Goal: Task Accomplishment & Management: Use online tool/utility

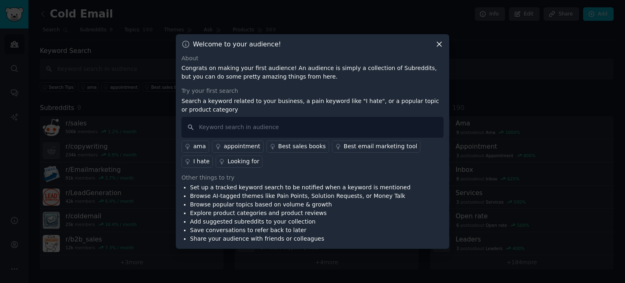
click at [209, 157] on div "I hate" at bounding box center [201, 161] width 16 height 9
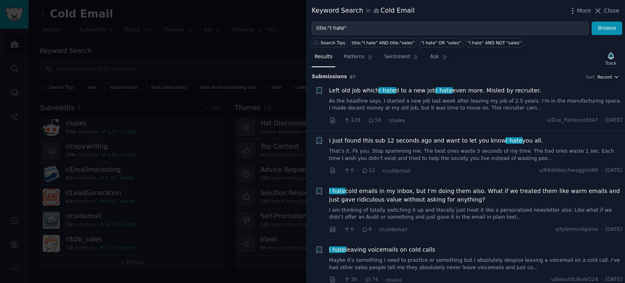
click at [608, 77] on span "Recent" at bounding box center [604, 77] width 15 height 6
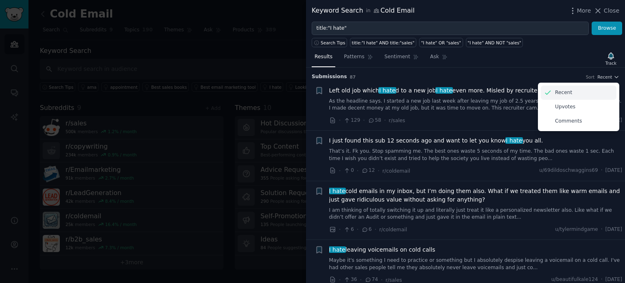
click at [583, 92] on div "Recent" at bounding box center [578, 92] width 76 height 14
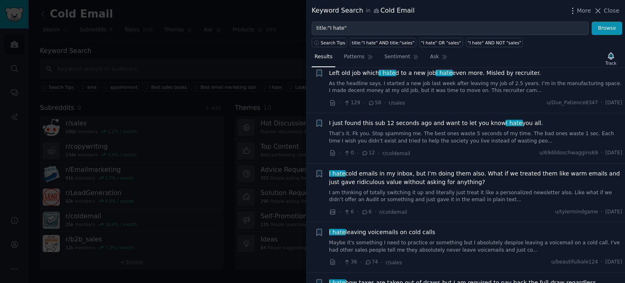
scroll to position [23, 0]
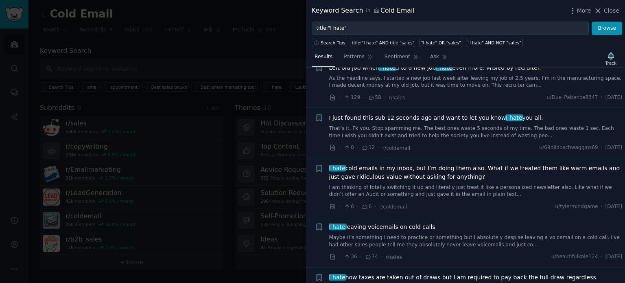
click at [381, 7] on div "Keyword Search in Cold Email" at bounding box center [362, 11] width 103 height 10
click at [382, 14] on div "Keyword Search in Cold Email" at bounding box center [362, 11] width 103 height 10
click at [604, 7] on button "Close" at bounding box center [606, 11] width 26 height 9
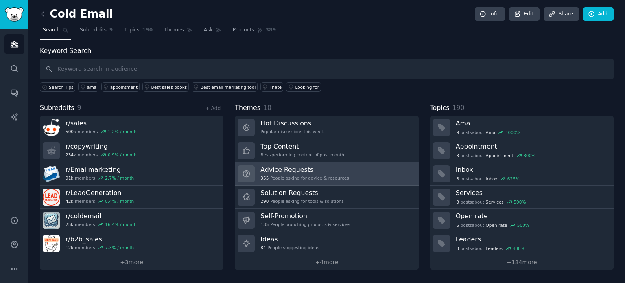
click at [316, 180] on div "Advice Requests 355 People asking for advice & resources" at bounding box center [304, 173] width 88 height 17
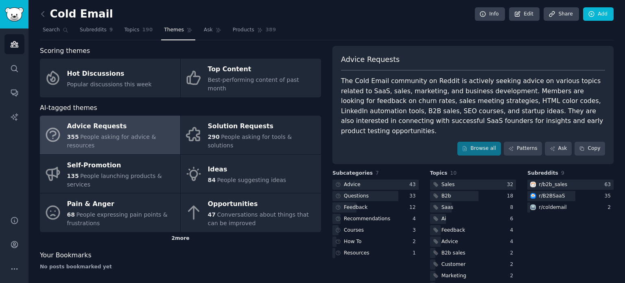
click at [184, 232] on div "2 more" at bounding box center [180, 238] width 281 height 13
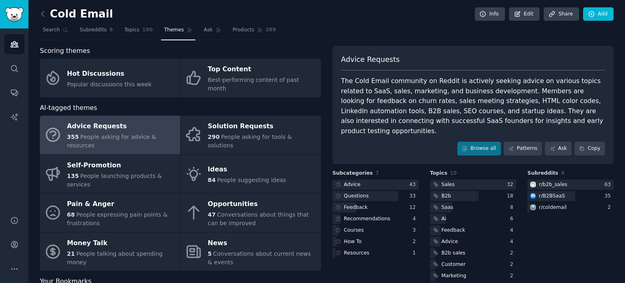
click at [44, 20] on link at bounding box center [45, 14] width 10 height 13
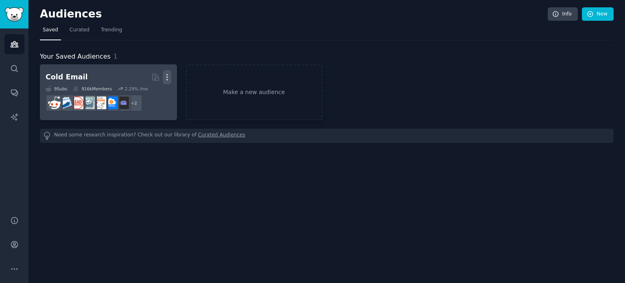
click at [167, 76] on icon "button" at bounding box center [167, 77] width 9 height 9
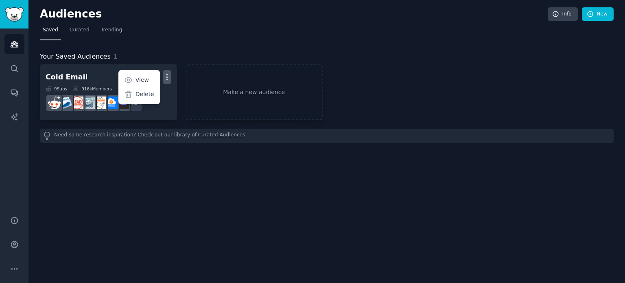
click at [166, 164] on div "Audiences Info New Saved Curated Trending Your Saved Audiences 1 Cold Email Cur…" at bounding box center [326, 141] width 596 height 283
click at [70, 34] on link "Curated" at bounding box center [80, 32] width 26 height 17
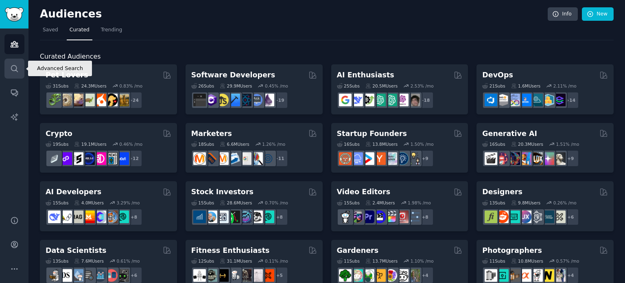
click at [12, 72] on icon "Sidebar" at bounding box center [14, 68] width 9 height 9
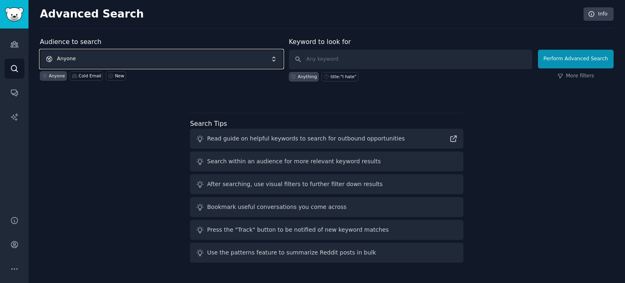
click at [220, 54] on span "Anyone" at bounding box center [161, 59] width 243 height 19
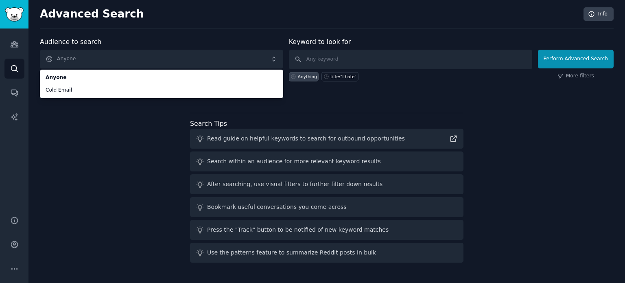
click at [136, 137] on div "Audience to search Anyone Anyone Cold Email Anyone Cold Email New Keyword to lo…" at bounding box center [326, 151] width 573 height 229
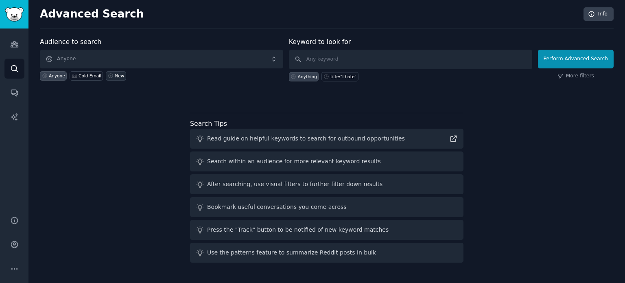
click at [108, 74] on icon at bounding box center [111, 76] width 6 height 6
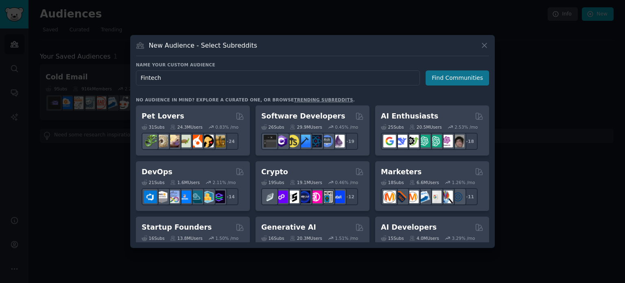
type input "Fintech"
click at [446, 78] on button "Find Communities" at bounding box center [456, 77] width 63 height 15
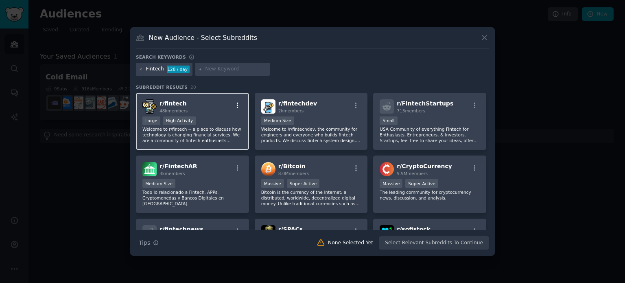
click at [238, 103] on icon "button" at bounding box center [237, 105] width 7 height 7
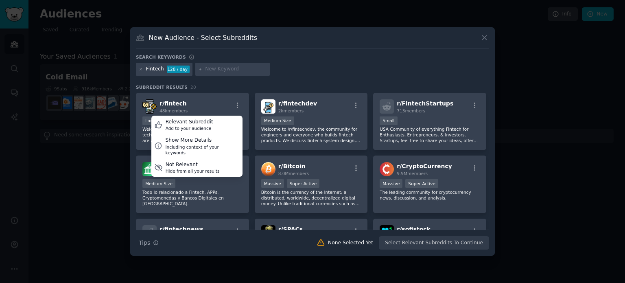
click at [280, 65] on div "Fintech 128 / day" at bounding box center [312, 71] width 353 height 16
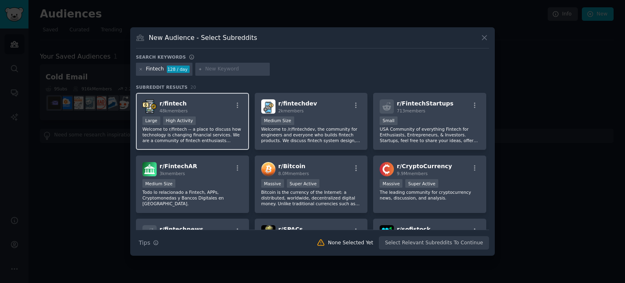
click at [210, 131] on p "Welcome to r/fintech -- a place to discuss how technology is changing financial…" at bounding box center [192, 134] width 100 height 17
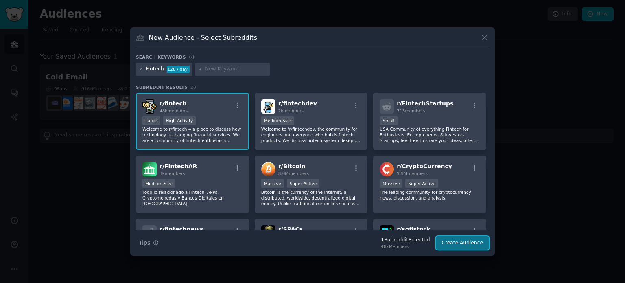
click at [456, 240] on button "Create Audience" at bounding box center [462, 243] width 54 height 14
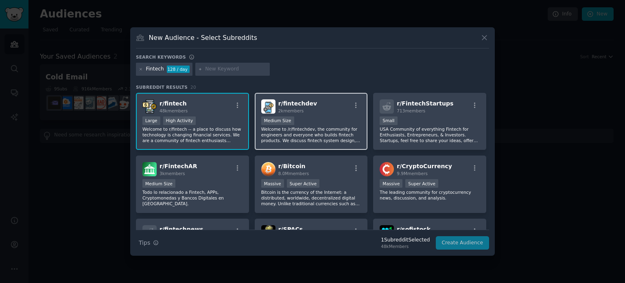
click at [329, 96] on div "r/ fintechdev 2k members 1000 - 10,000 members Medium Size Welcome to /r/fintec…" at bounding box center [311, 121] width 113 height 57
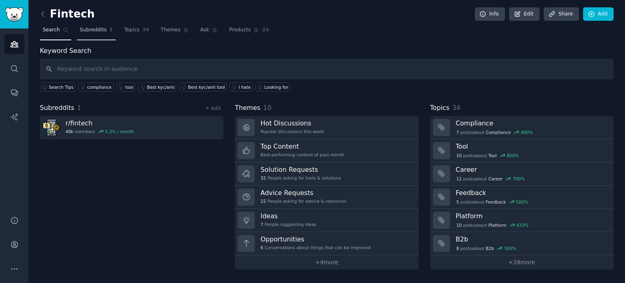
click at [87, 27] on span "Subreddits" at bounding box center [93, 29] width 27 height 7
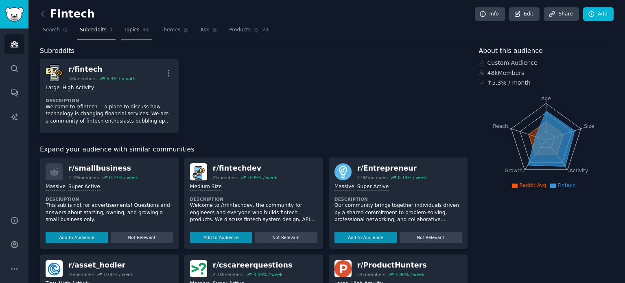
click at [135, 32] on link "Topics 34" at bounding box center [136, 32] width 30 height 17
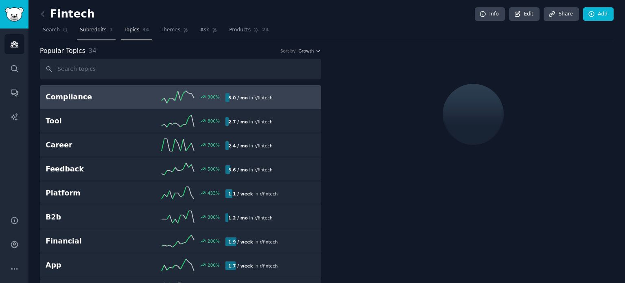
click at [101, 34] on link "Subreddits 1" at bounding box center [96, 32] width 39 height 17
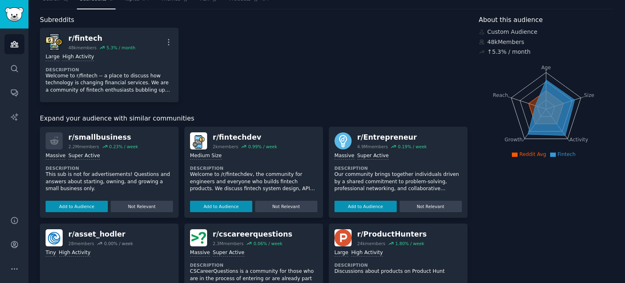
scroll to position [47, 0]
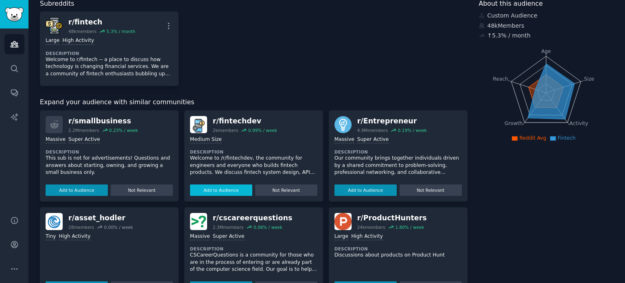
click at [213, 189] on button "Add to Audience" at bounding box center [221, 189] width 62 height 11
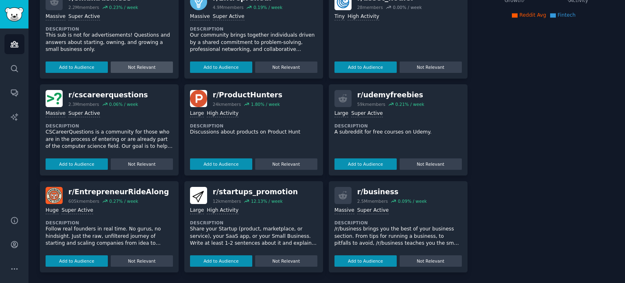
scroll to position [0, 0]
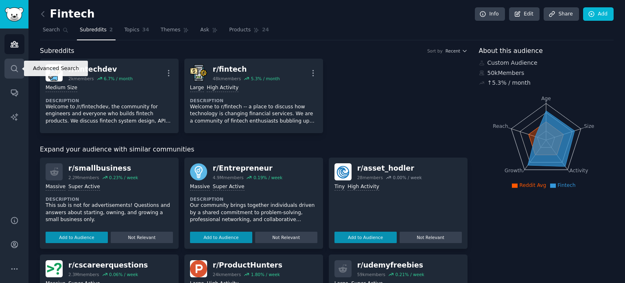
click at [14, 72] on icon "Sidebar" at bounding box center [14, 68] width 9 height 9
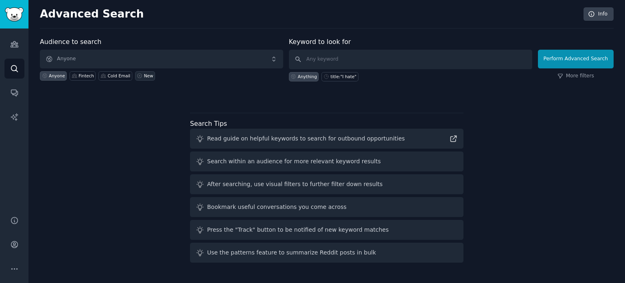
click at [144, 75] on div "New" at bounding box center [148, 76] width 9 height 6
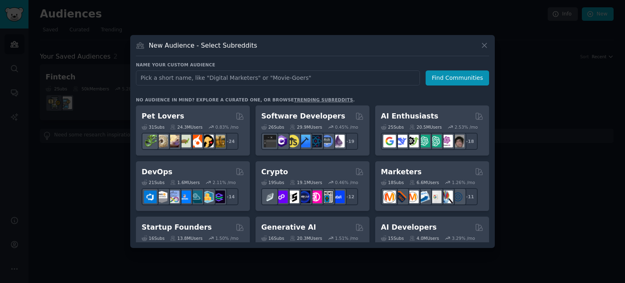
click at [166, 76] on input "text" at bounding box center [278, 77] width 284 height 15
type input "FinTech"
click at [446, 80] on button "Find Communities" at bounding box center [456, 77] width 63 height 15
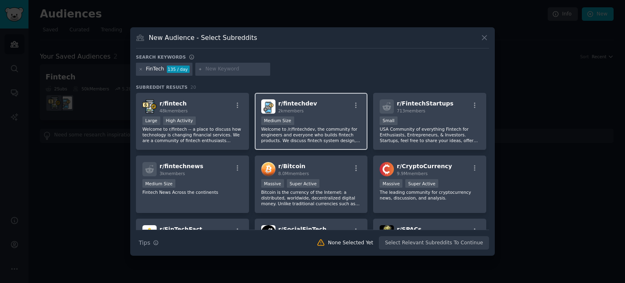
click at [341, 115] on div "r/ fintechdev 2k members Medium Size Welcome to /r/fintechdev, the community fo…" at bounding box center [311, 121] width 113 height 57
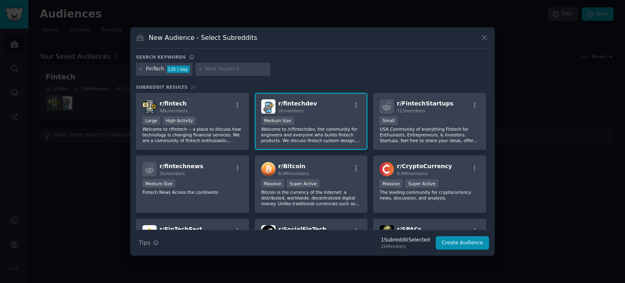
click at [334, 122] on div "Medium Size" at bounding box center [311, 121] width 100 height 10
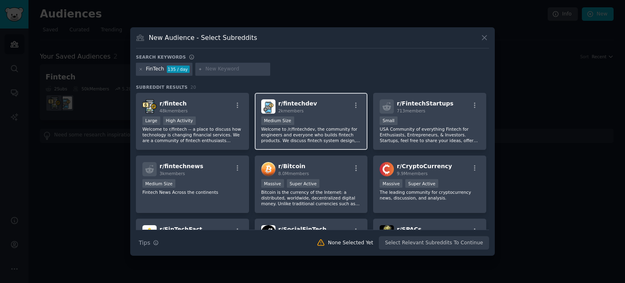
click at [334, 122] on div "Medium Size" at bounding box center [311, 121] width 100 height 10
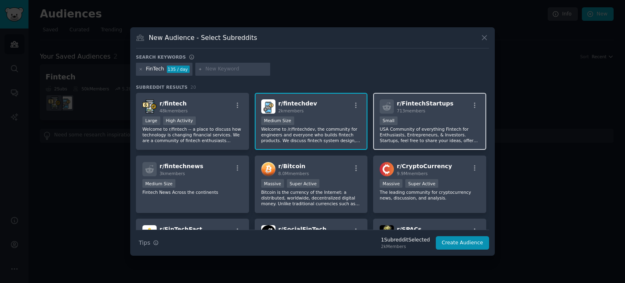
click at [419, 113] on div "713 members" at bounding box center [424, 111] width 57 height 6
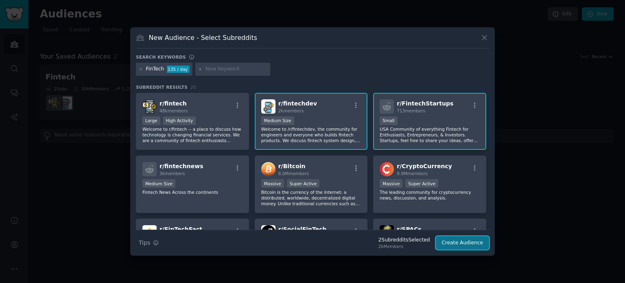
click at [468, 247] on button "Create Audience" at bounding box center [462, 243] width 54 height 14
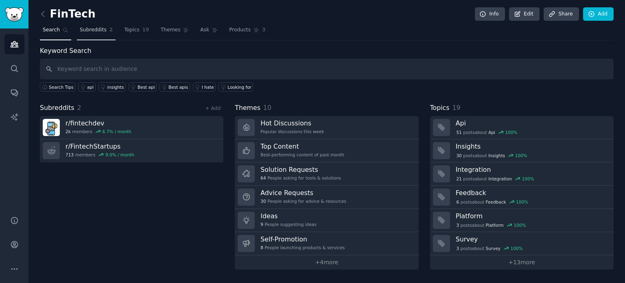
click at [96, 33] on span "Subreddits" at bounding box center [93, 29] width 27 height 7
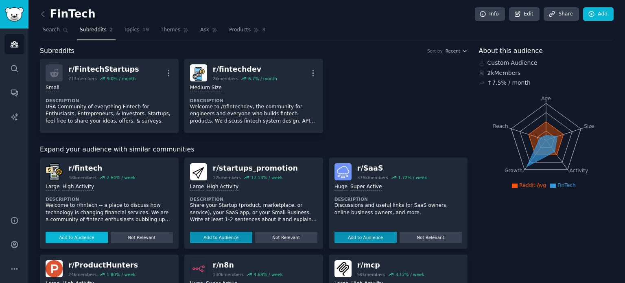
click at [81, 237] on button "Add to Audience" at bounding box center [77, 236] width 62 height 11
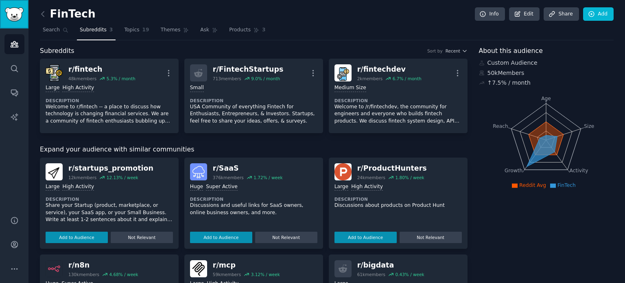
click at [16, 9] on img "Sidebar" at bounding box center [14, 14] width 19 height 14
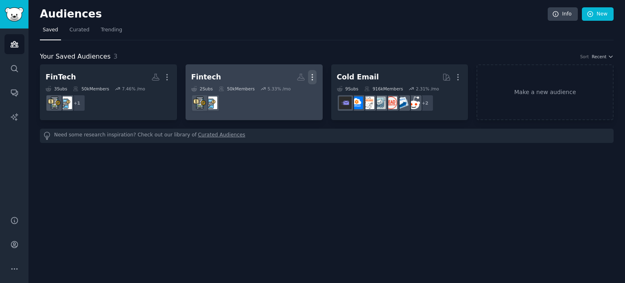
click at [313, 74] on icon "button" at bounding box center [312, 77] width 1 height 6
click at [290, 96] on p "Delete" at bounding box center [290, 94] width 19 height 9
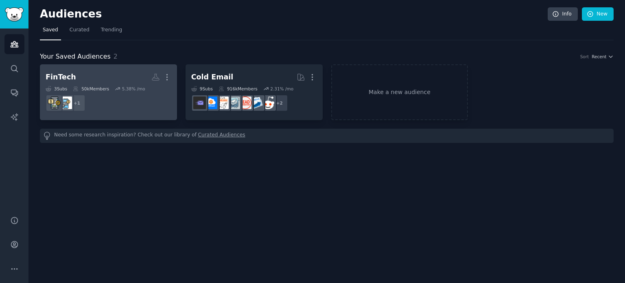
click at [101, 78] on h2 "FinTech More" at bounding box center [109, 77] width 126 height 14
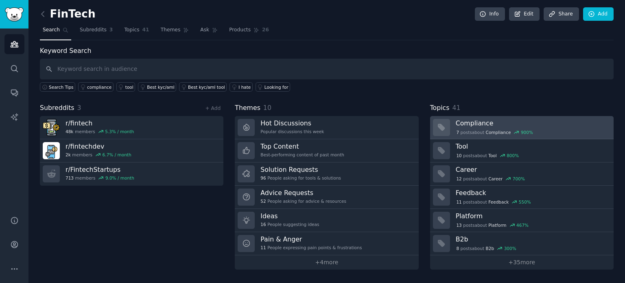
click at [485, 131] on span "Compliance" at bounding box center [497, 132] width 25 height 6
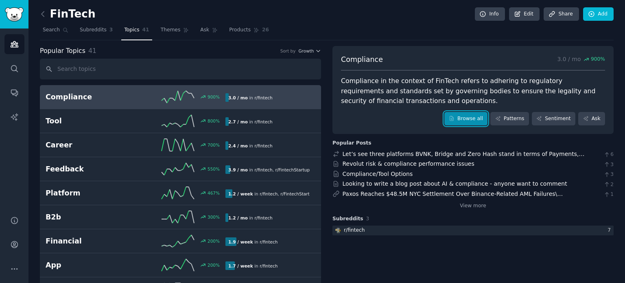
click at [478, 123] on link "Browse all" at bounding box center [466, 119] width 44 height 14
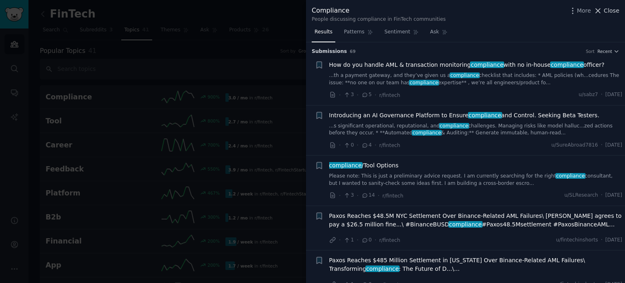
click at [613, 13] on span "Close" at bounding box center [610, 11] width 15 height 9
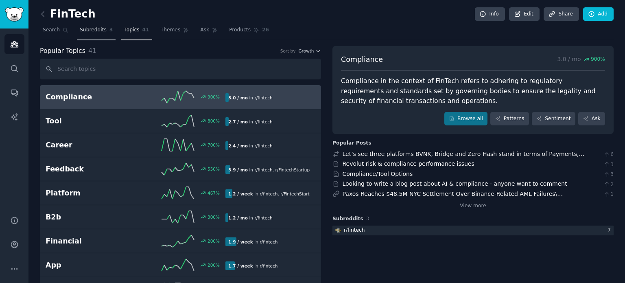
click at [106, 35] on link "Subreddits 3" at bounding box center [96, 32] width 39 height 17
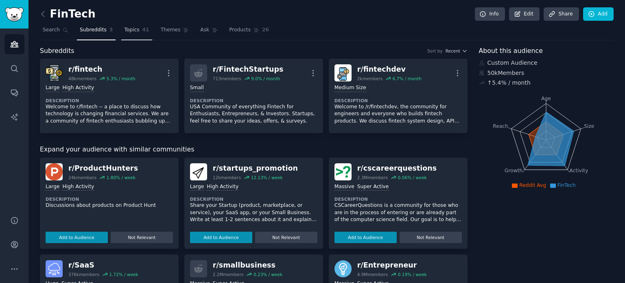
click at [137, 34] on link "Topics 41" at bounding box center [136, 32] width 30 height 17
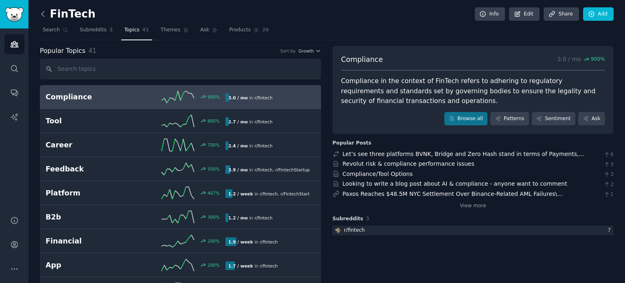
click at [44, 13] on icon at bounding box center [43, 14] width 9 height 9
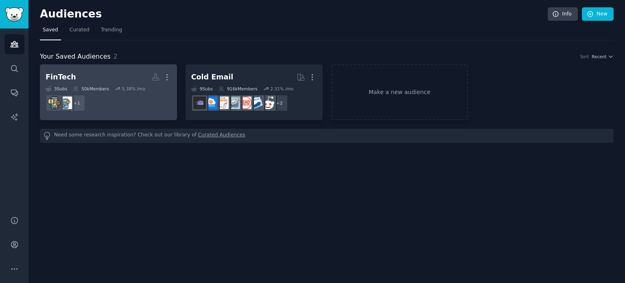
click at [122, 80] on h2 "FinTech More" at bounding box center [109, 77] width 126 height 14
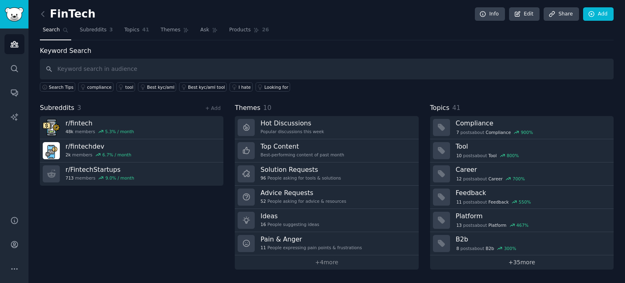
click at [499, 262] on link "+ 35 more" at bounding box center [521, 262] width 183 height 14
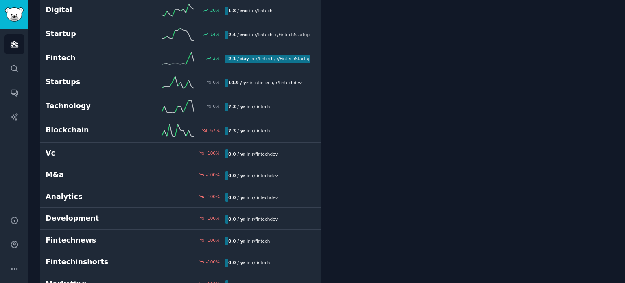
scroll to position [775, 0]
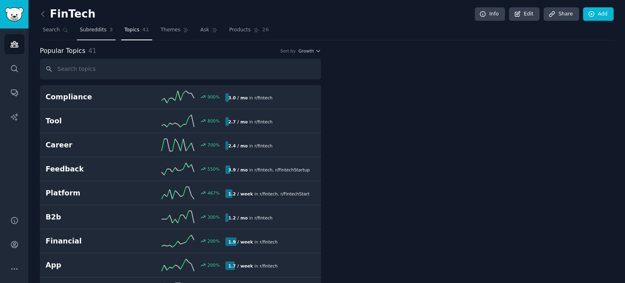
click at [91, 32] on span "Subreddits" at bounding box center [93, 29] width 27 height 7
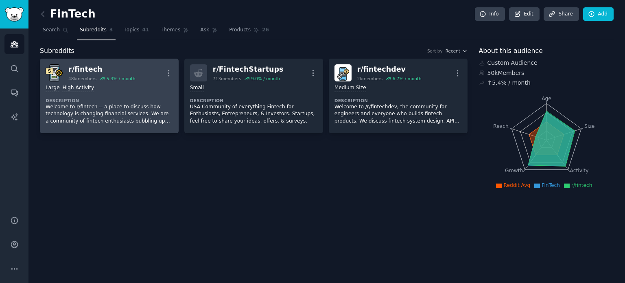
click at [135, 83] on div "Large High Activity Description Welcome to r/fintech -- a place to discuss how …" at bounding box center [109, 104] width 127 height 46
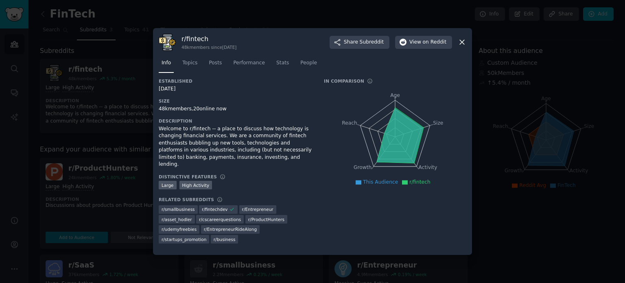
click at [465, 46] on icon at bounding box center [461, 42] width 9 height 9
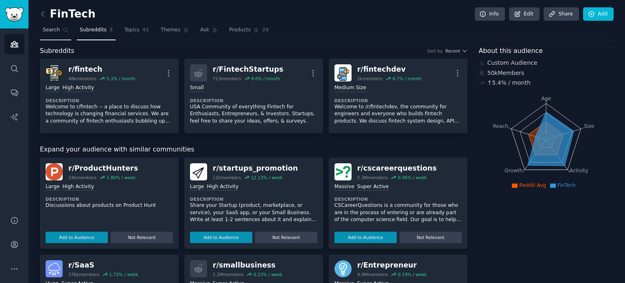
click at [60, 29] on link "Search" at bounding box center [55, 32] width 31 height 17
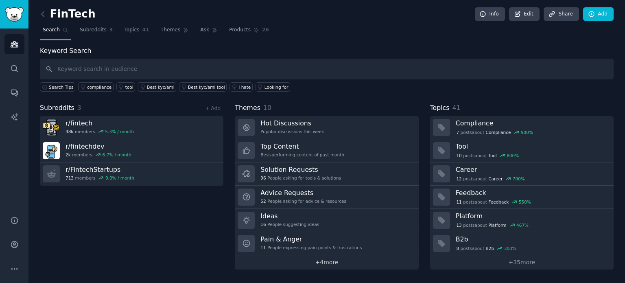
click at [318, 266] on link "+ 4 more" at bounding box center [326, 262] width 183 height 14
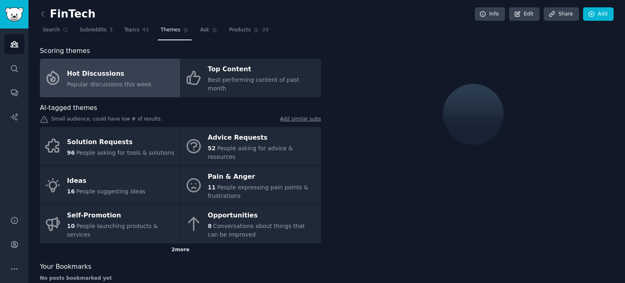
click at [174, 243] on div "2 more" at bounding box center [180, 249] width 281 height 13
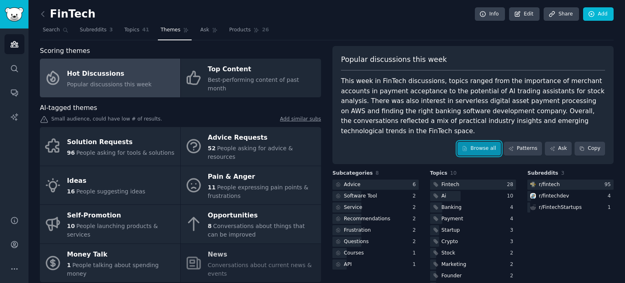
click at [478, 142] on link "Browse all" at bounding box center [479, 149] width 44 height 14
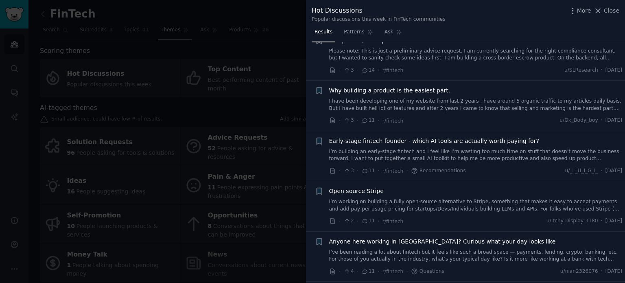
scroll to position [74, 0]
click at [610, 11] on span "Close" at bounding box center [610, 11] width 15 height 9
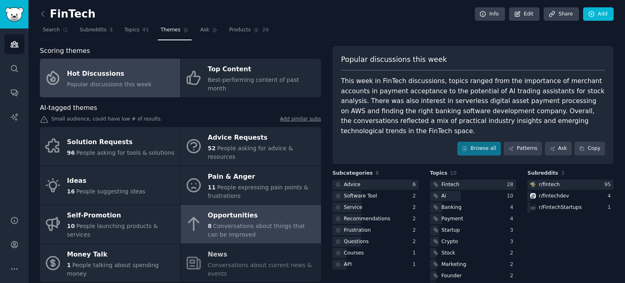
click at [232, 222] on span "Conversations about things that can be improved" at bounding box center [256, 229] width 97 height 15
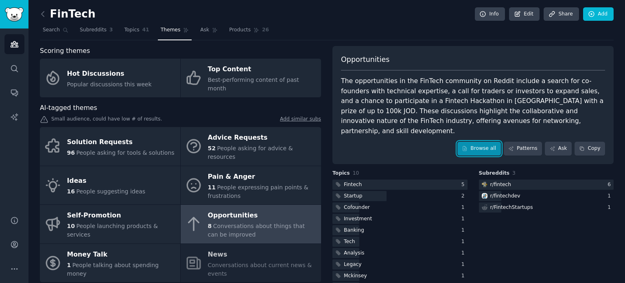
click at [483, 142] on link "Browse all" at bounding box center [479, 149] width 44 height 14
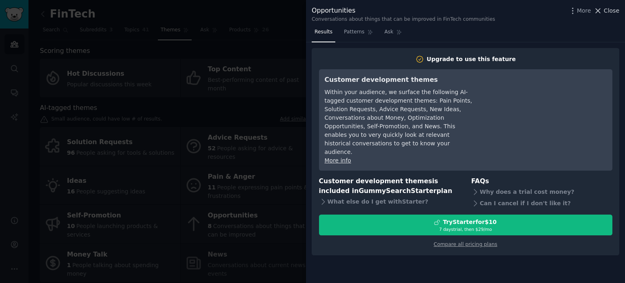
click at [608, 10] on span "Close" at bounding box center [610, 11] width 15 height 9
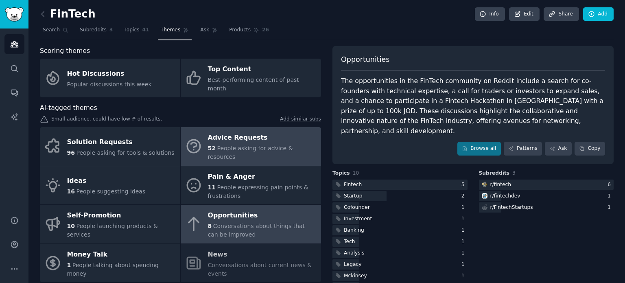
click at [274, 145] on span "People asking for advice & resources" at bounding box center [250, 152] width 85 height 15
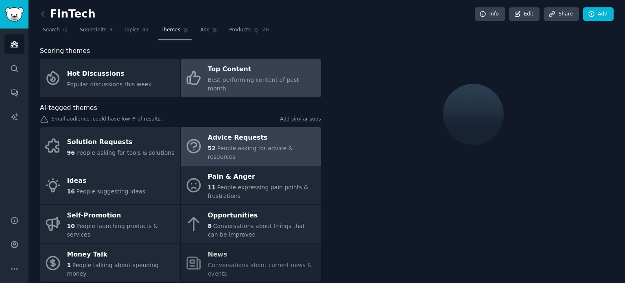
click at [276, 69] on div "Top Content" at bounding box center [262, 69] width 109 height 13
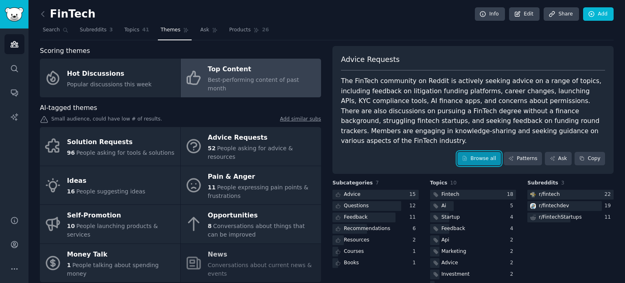
click at [467, 155] on icon at bounding box center [465, 158] width 6 height 6
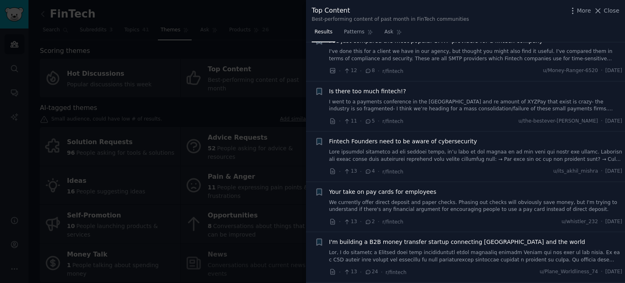
scroll to position [218, 0]
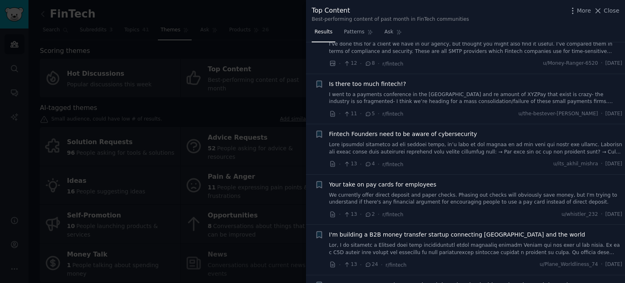
click at [237, 93] on div at bounding box center [312, 141] width 625 height 283
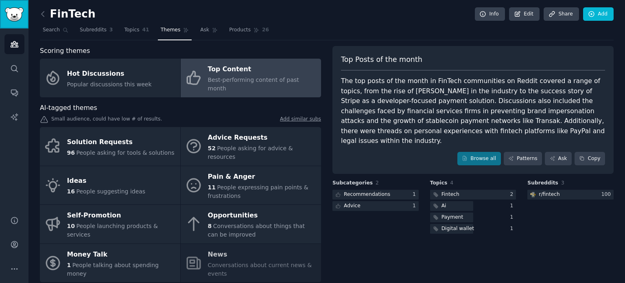
click at [0, 14] on link "Sidebar" at bounding box center [14, 14] width 28 height 28
